Goal: Navigation & Orientation: Find specific page/section

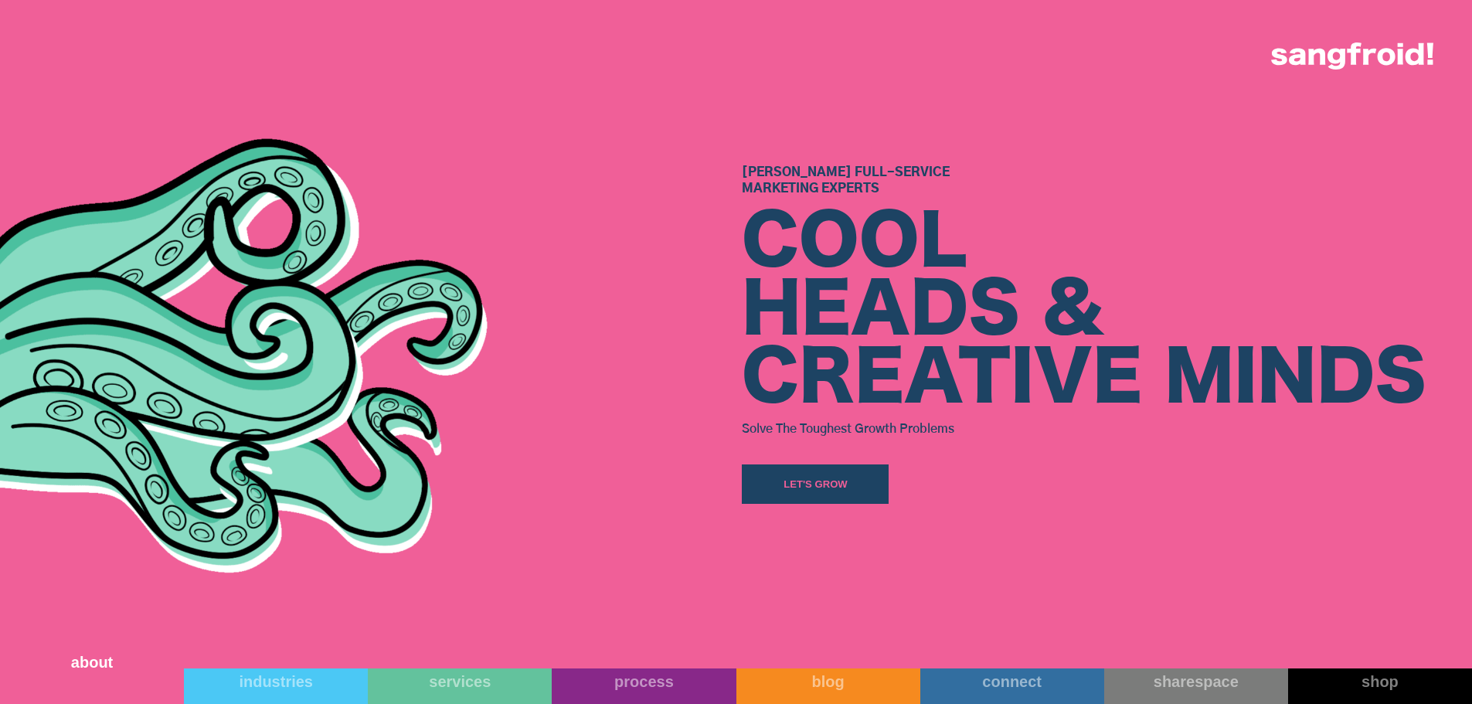
click at [91, 675] on link "about" at bounding box center [92, 672] width 184 height 63
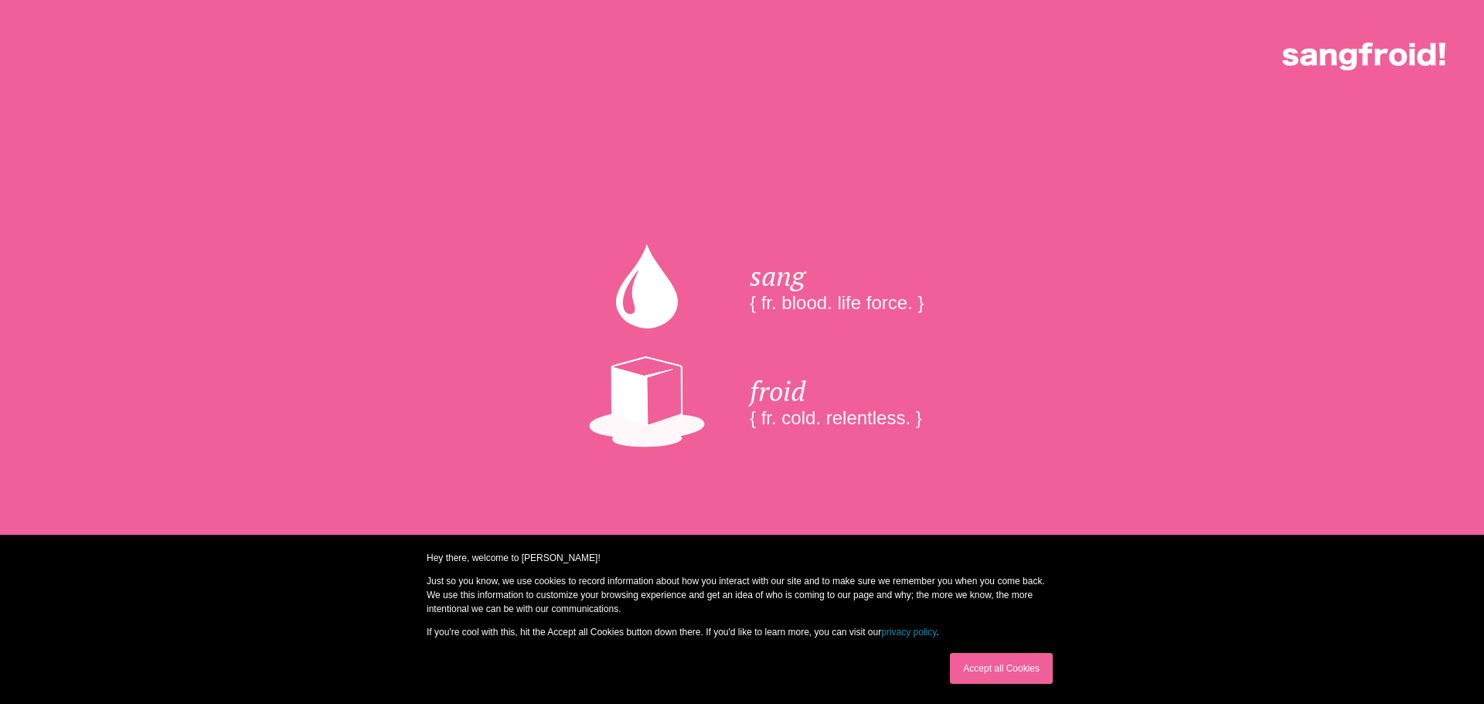
click at [972, 673] on div "Accept all Cookies" at bounding box center [1001, 668] width 112 height 40
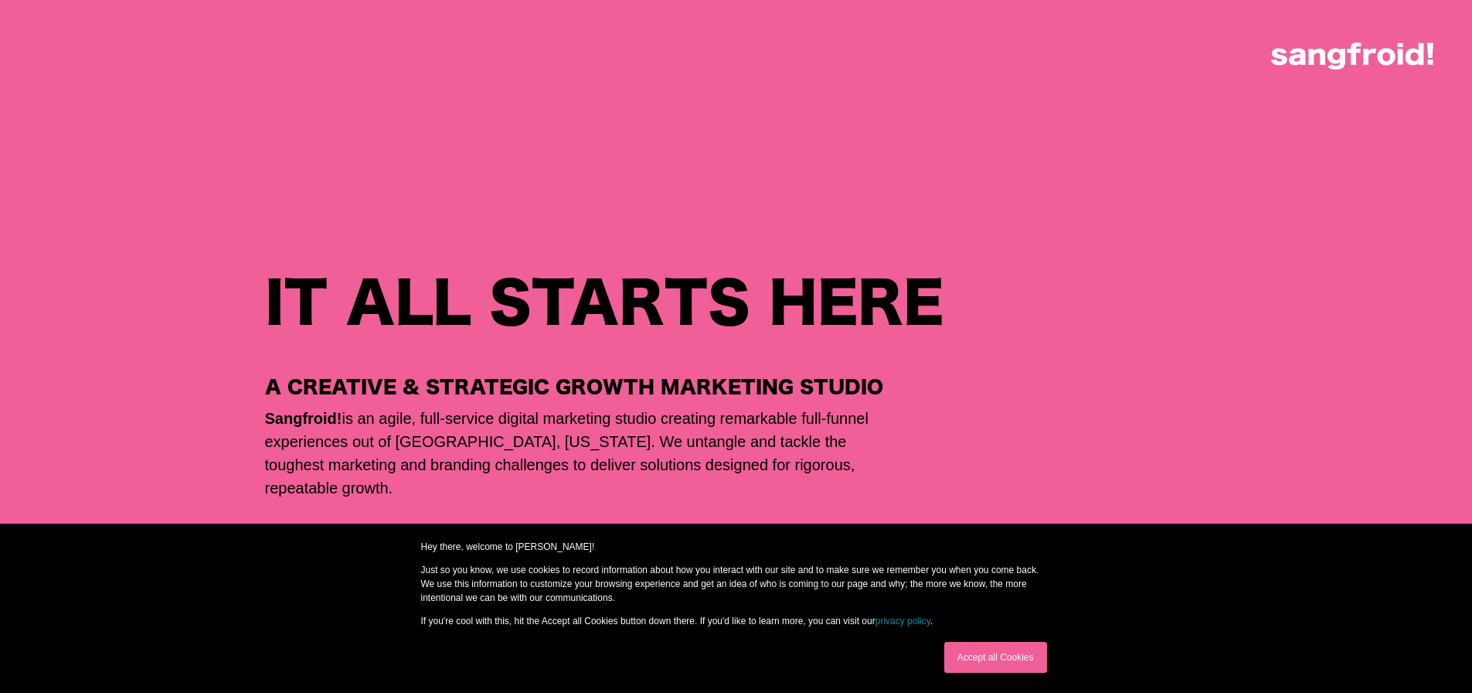
scroll to position [618, 0]
click at [977, 666] on link "Accept all Cookies" at bounding box center [995, 657] width 103 height 31
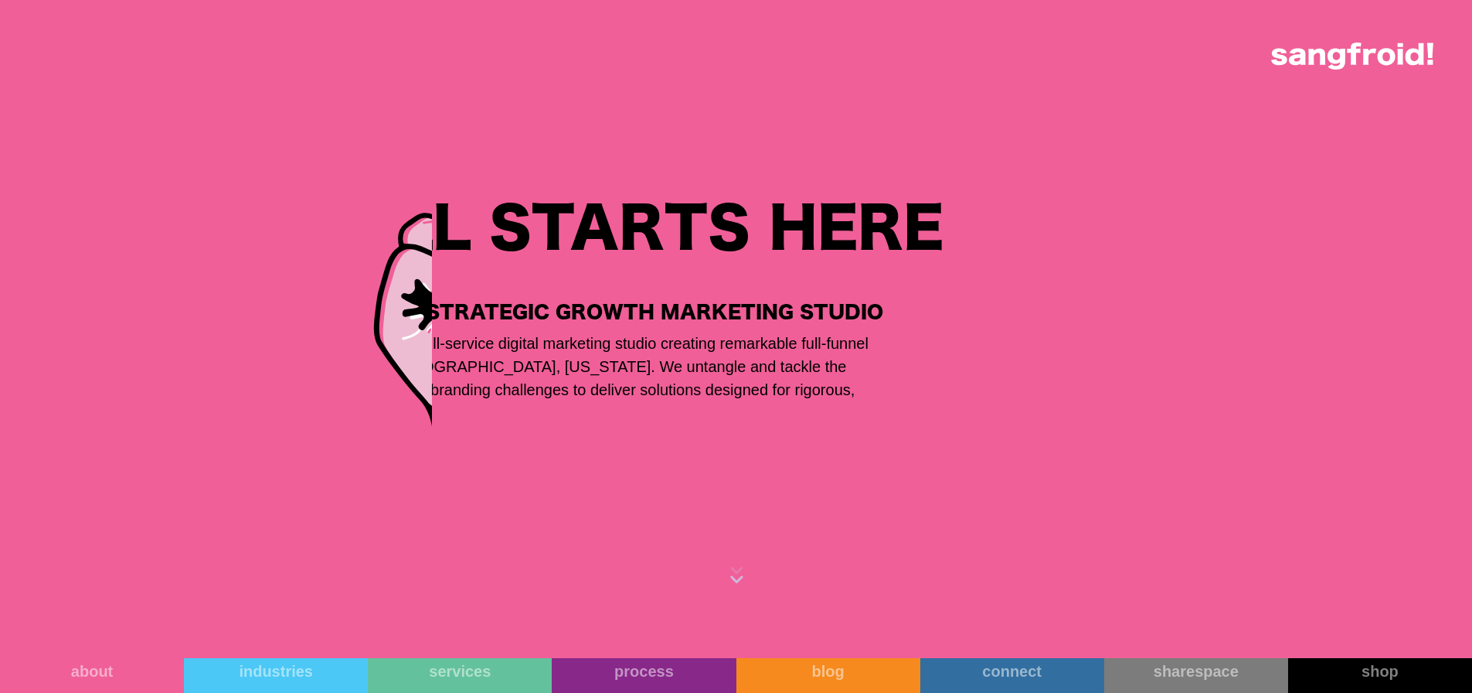
scroll to position [1855, 0]
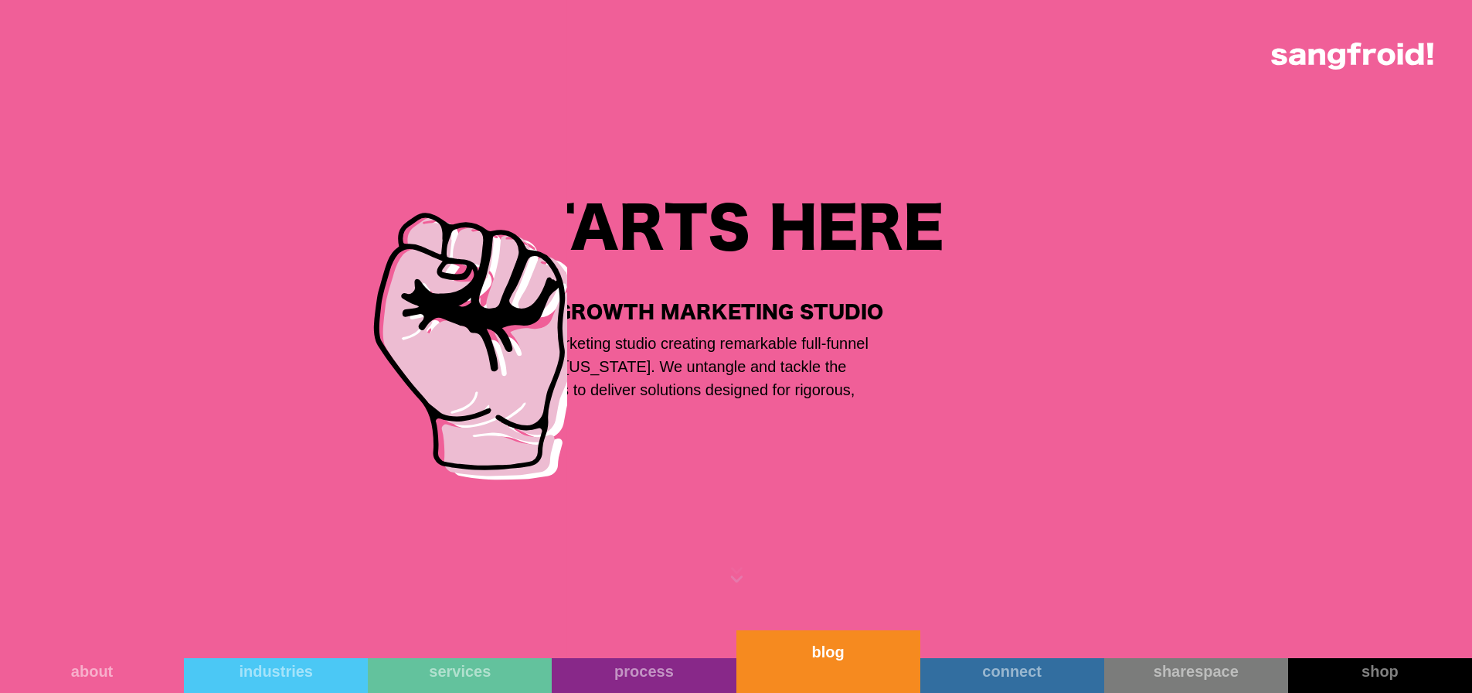
click at [896, 669] on link "blog" at bounding box center [829, 661] width 184 height 63
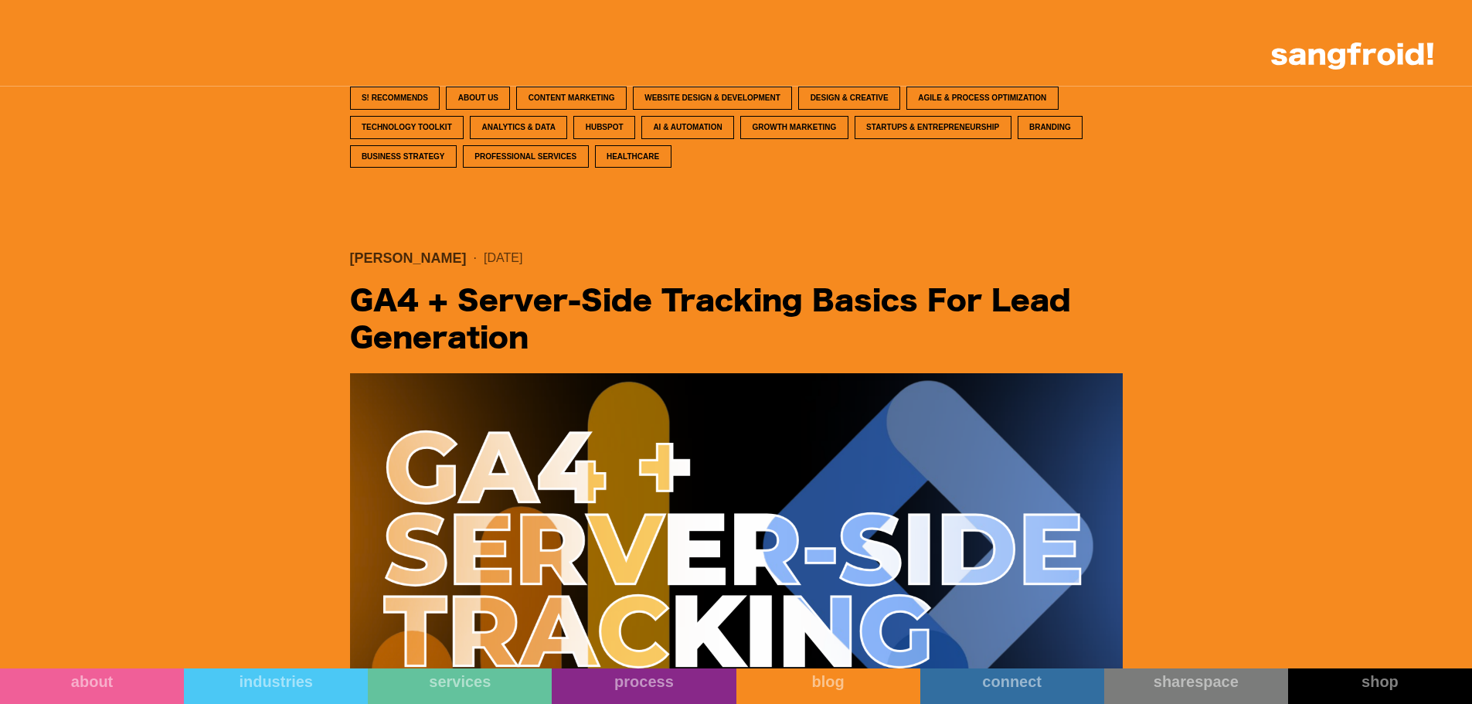
scroll to position [696, 0]
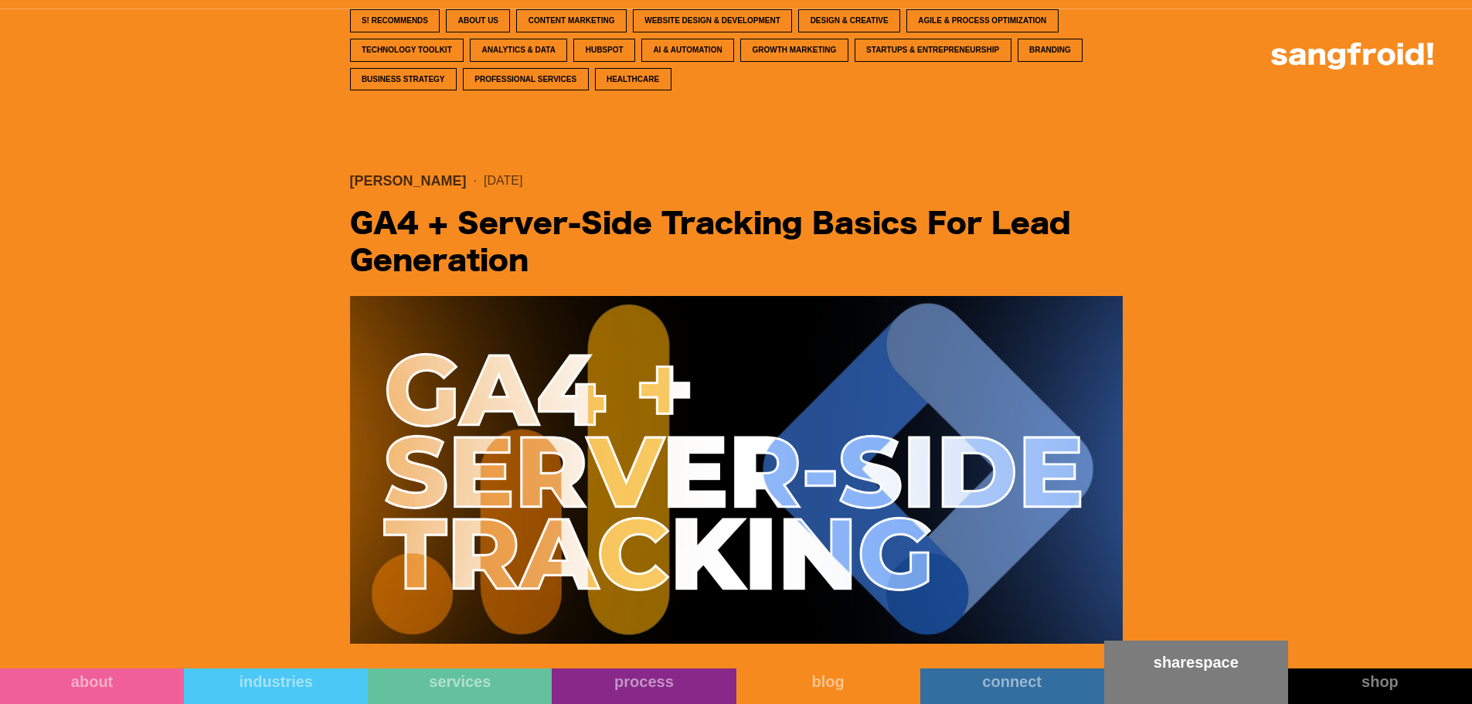
click at [1194, 679] on link "sharespace" at bounding box center [1196, 672] width 184 height 63
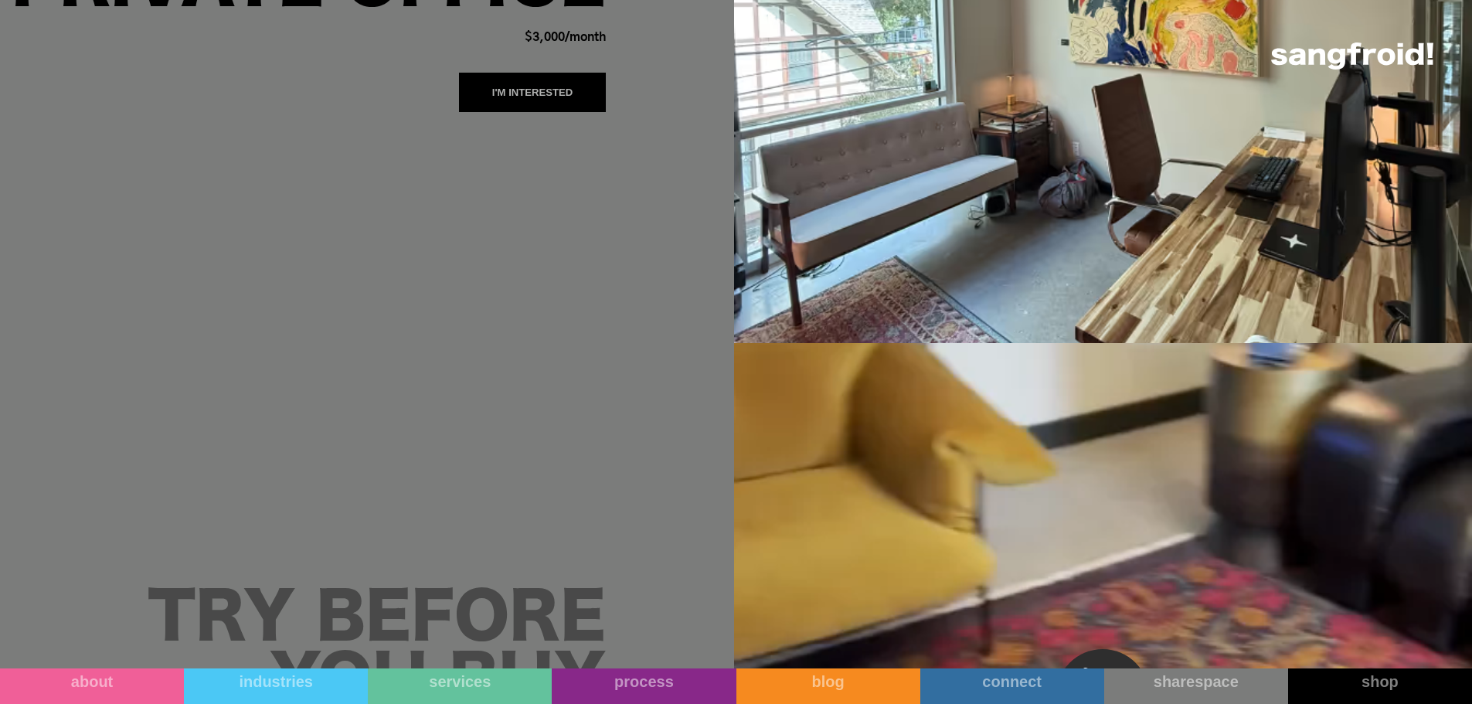
scroll to position [1082, 0]
